Goal: Task Accomplishment & Management: Use online tool/utility

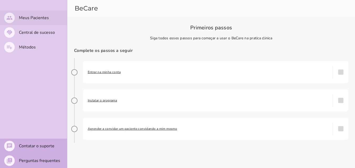
click at [42, 21] on mwc-list-item "people Meus Pacientes" at bounding box center [33, 18] width 67 height 15
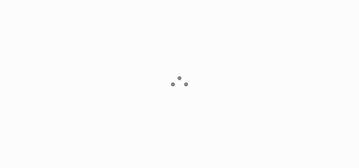
click at [42, 21] on patient-index-page at bounding box center [179, 84] width 359 height 168
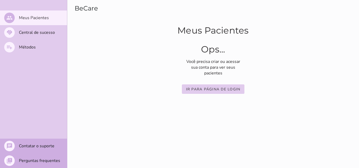
click at [226, 84] on link "Ir para página de login" at bounding box center [213, 95] width 63 height 39
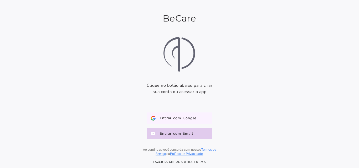
click at [196, 119] on span "Entrar com Google" at bounding box center [175, 118] width 41 height 5
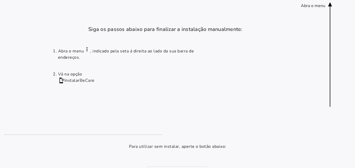
click at [332, 6] on icon at bounding box center [330, 54] width 4 height 105
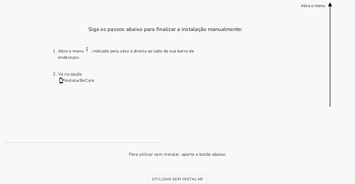
click at [303, 29] on installation-next-step-page at bounding box center [177, 134] width 355 height 268
drag, startPoint x: 313, startPoint y: 0, endPoint x: 297, endPoint y: 97, distance: 98.2
click at [267, 97] on ol "Abra o menu more_vert , indicado pela seta á direita ao lado da sua barra de en…" at bounding box center [177, 88] width 249 height 92
click at [76, 80] on li "Vá na opção install_mobile Instalar BeCare" at bounding box center [137, 77] width 158 height 13
click at [0, 0] on slot "Utilizar sem instalar" at bounding box center [0, 0] width 0 height 0
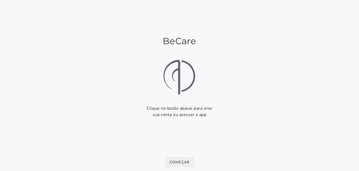
click at [0, 0] on slot "Começar" at bounding box center [0, 0] width 0 height 0
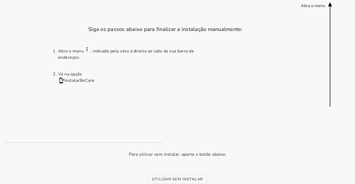
click at [0, 0] on slot "more_vert" at bounding box center [0, 0] width 0 height 0
click at [314, 6] on div "Abra o menu" at bounding box center [313, 6] width 24 height 6
